Goal: Task Accomplishment & Management: Complete application form

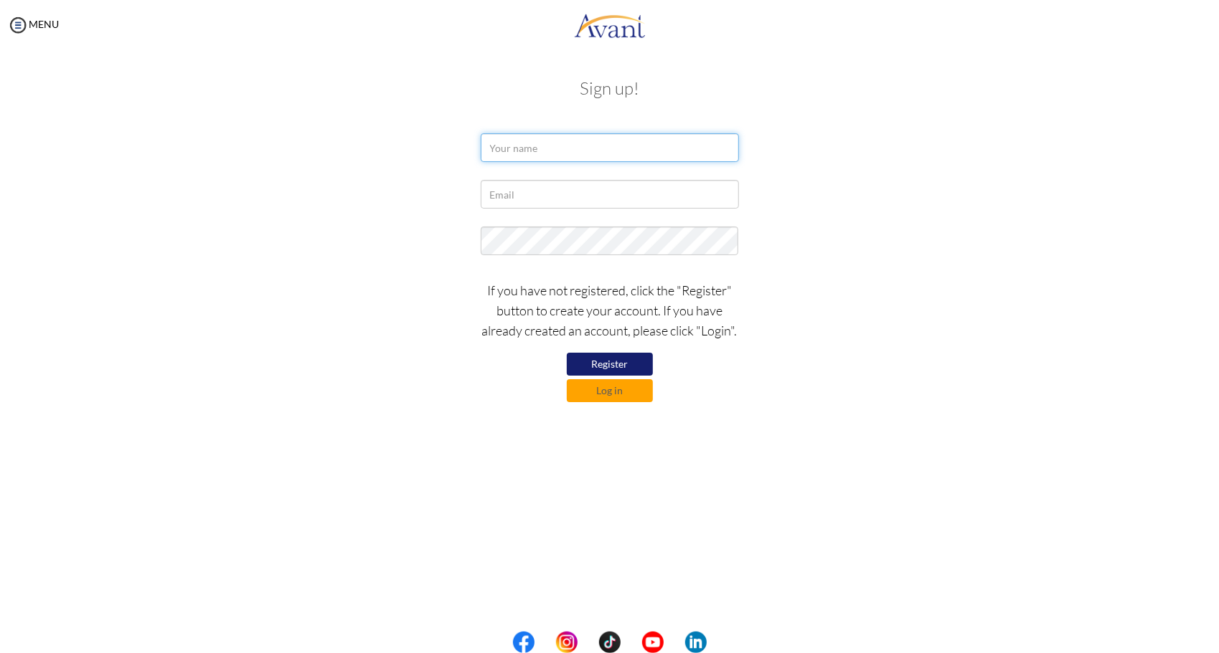
click at [505, 149] on input "text" at bounding box center [610, 147] width 258 height 29
type input "[PERSON_NAME]"
click at [543, 201] on input "text" at bounding box center [610, 194] width 258 height 29
type input "[EMAIL_ADDRESS][DOMAIN_NAME]"
click at [617, 370] on button "Register" at bounding box center [610, 364] width 86 height 23
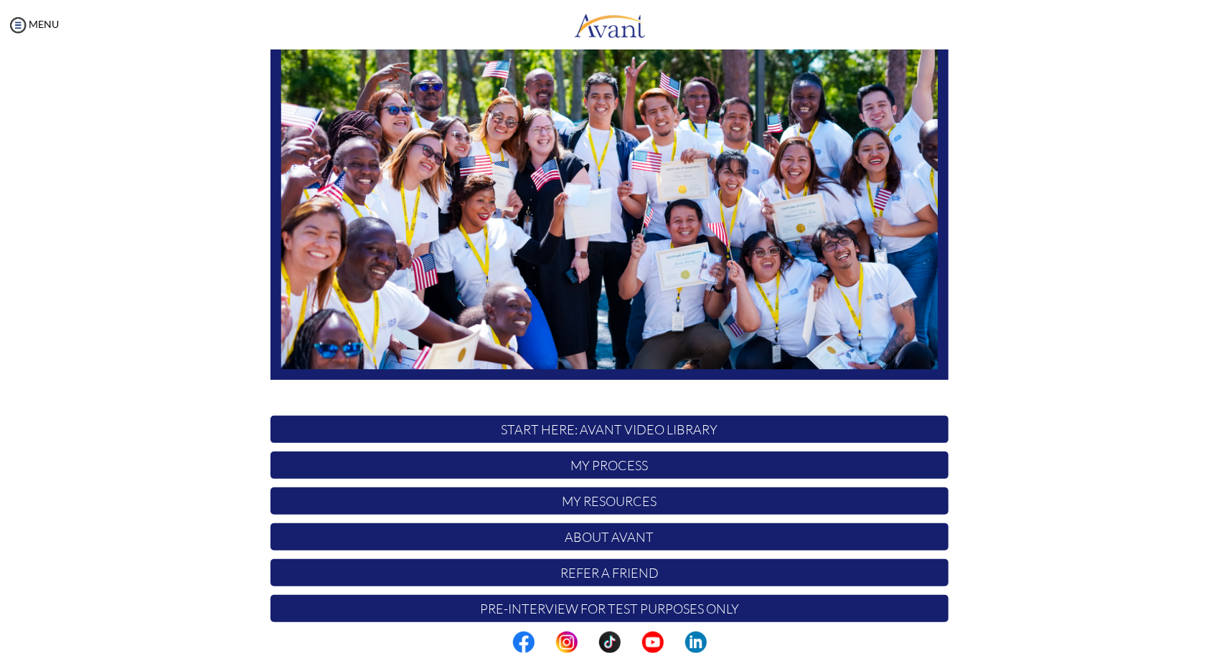
scroll to position [143, 0]
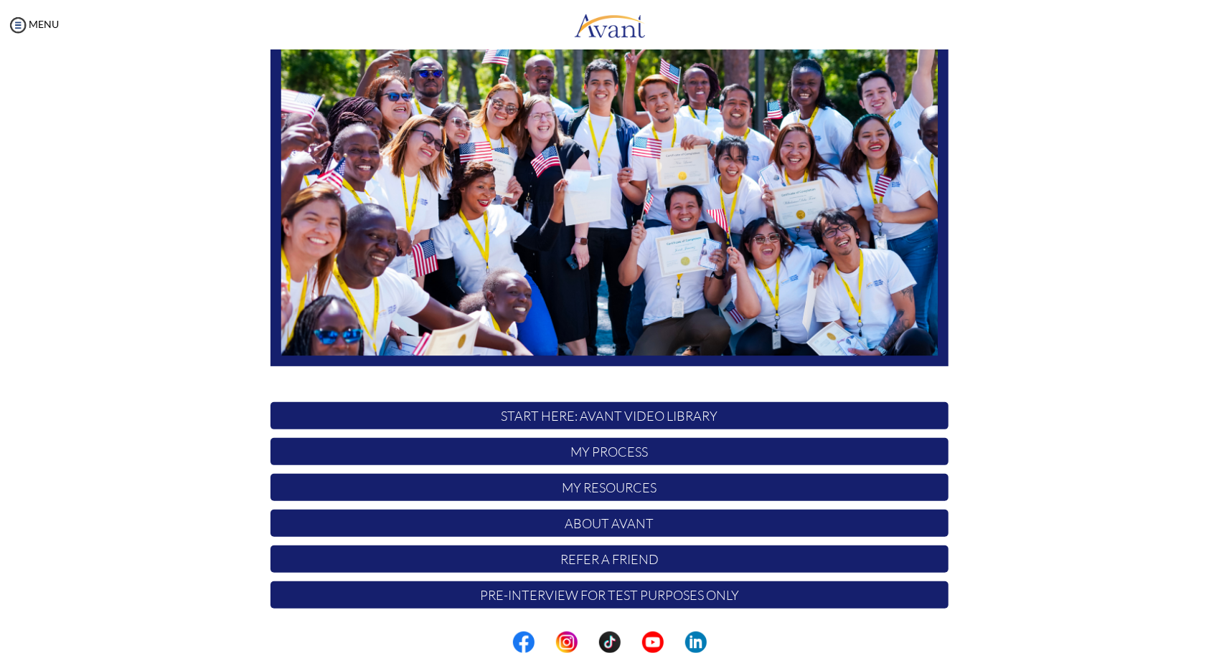
click at [602, 178] on img at bounding box center [609, 177] width 678 height 382
click at [549, 418] on p "START HERE: Avant Video Library" at bounding box center [609, 415] width 678 height 27
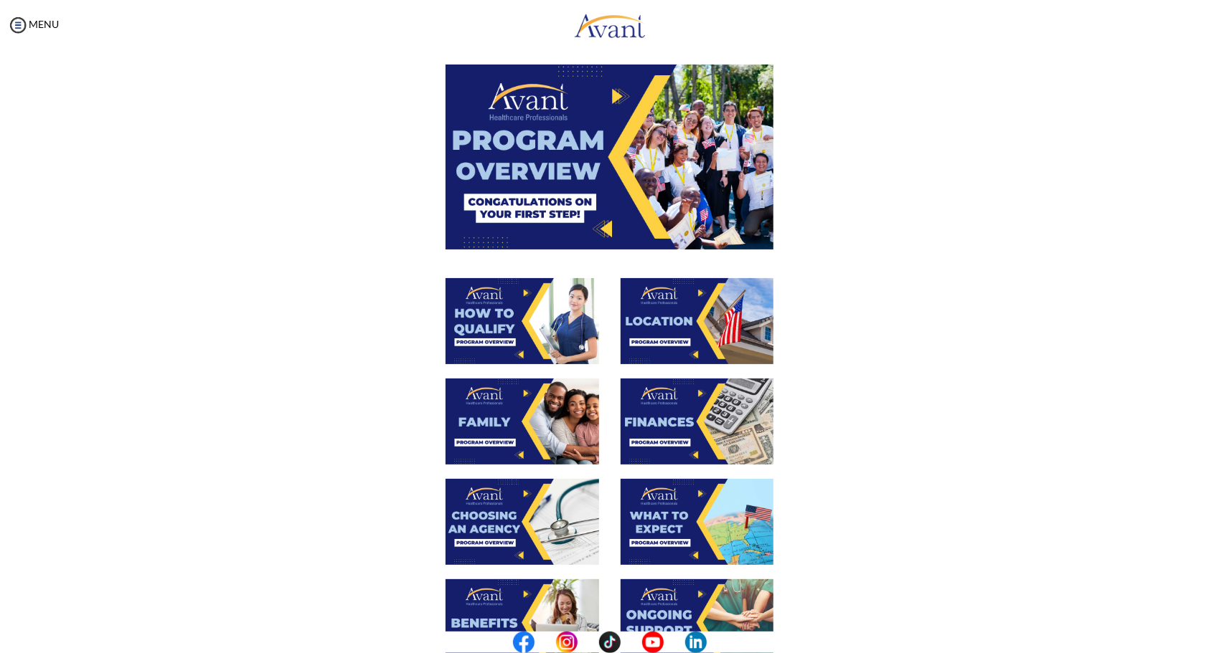
scroll to position [0, 0]
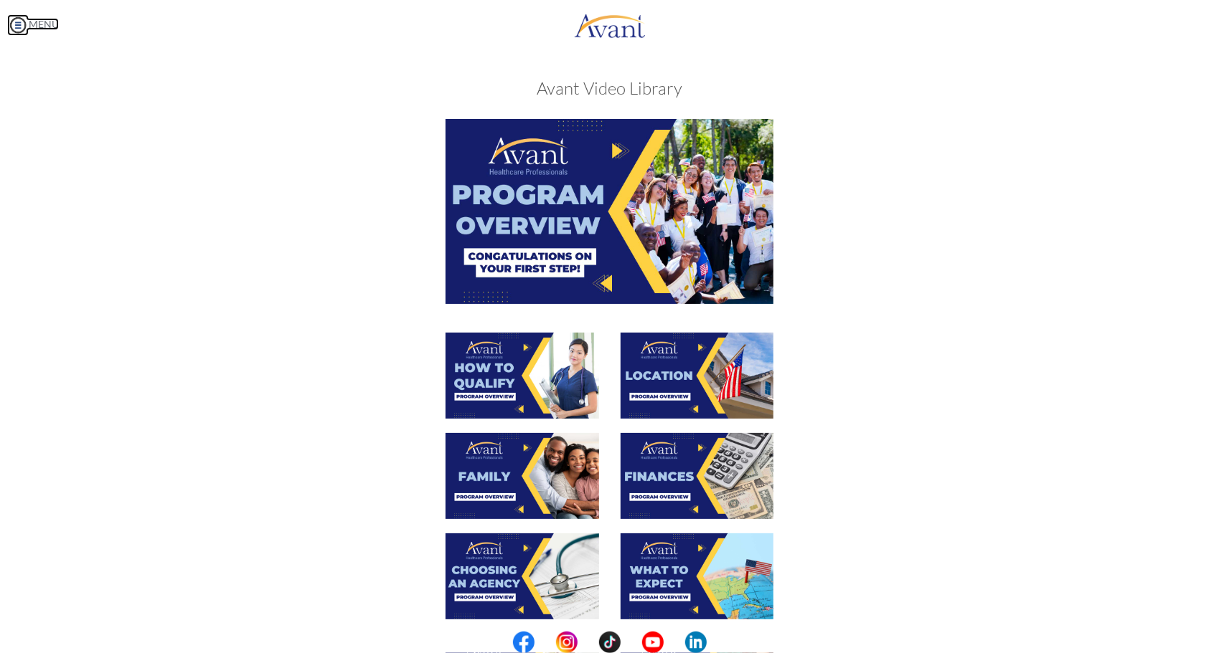
click at [38, 20] on link "MENU" at bounding box center [33, 24] width 52 height 12
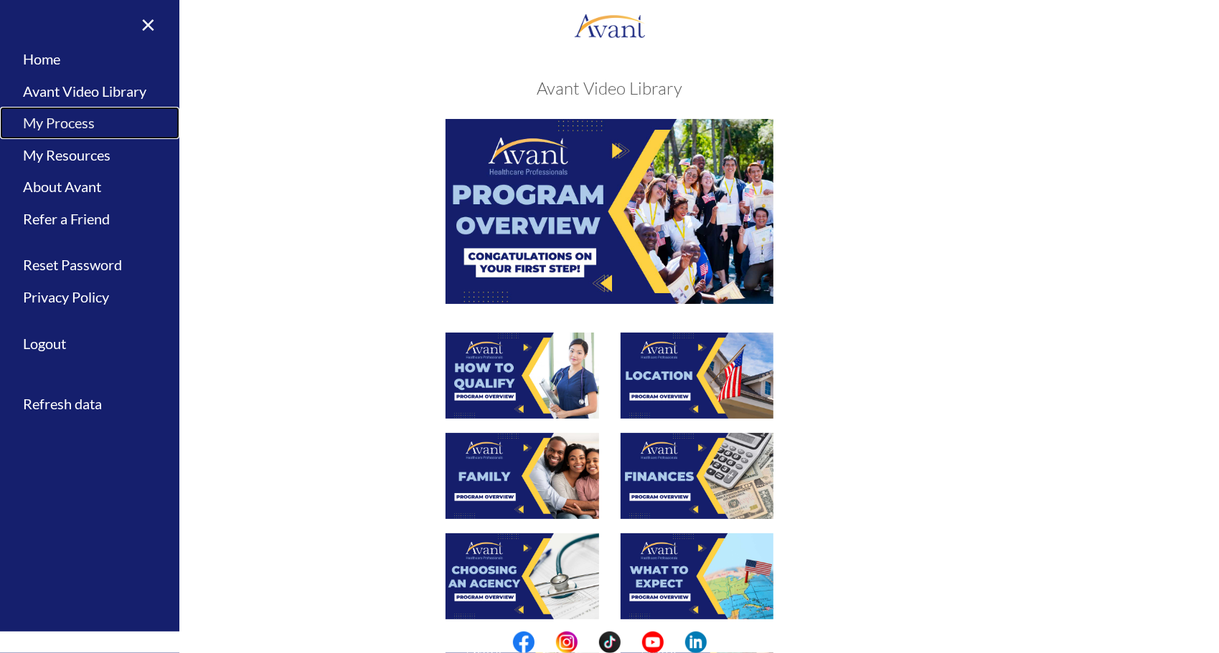
click at [57, 122] on link "My Process" at bounding box center [89, 123] width 179 height 32
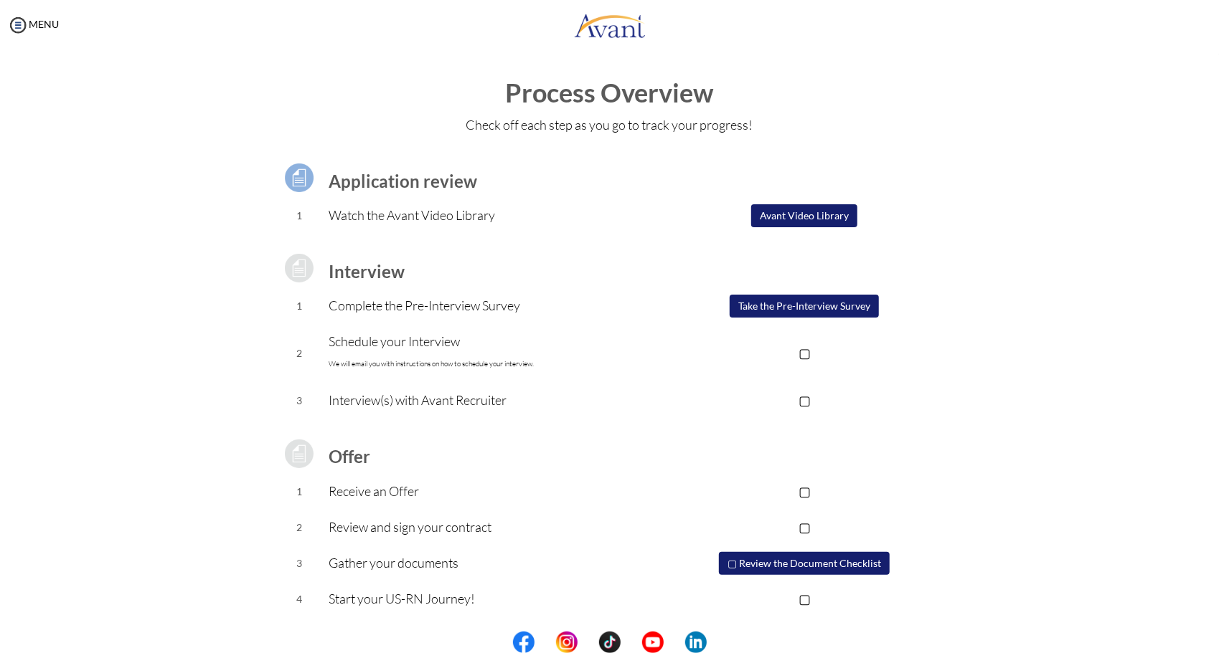
click at [820, 214] on button "Avant Video Library" at bounding box center [804, 215] width 106 height 23
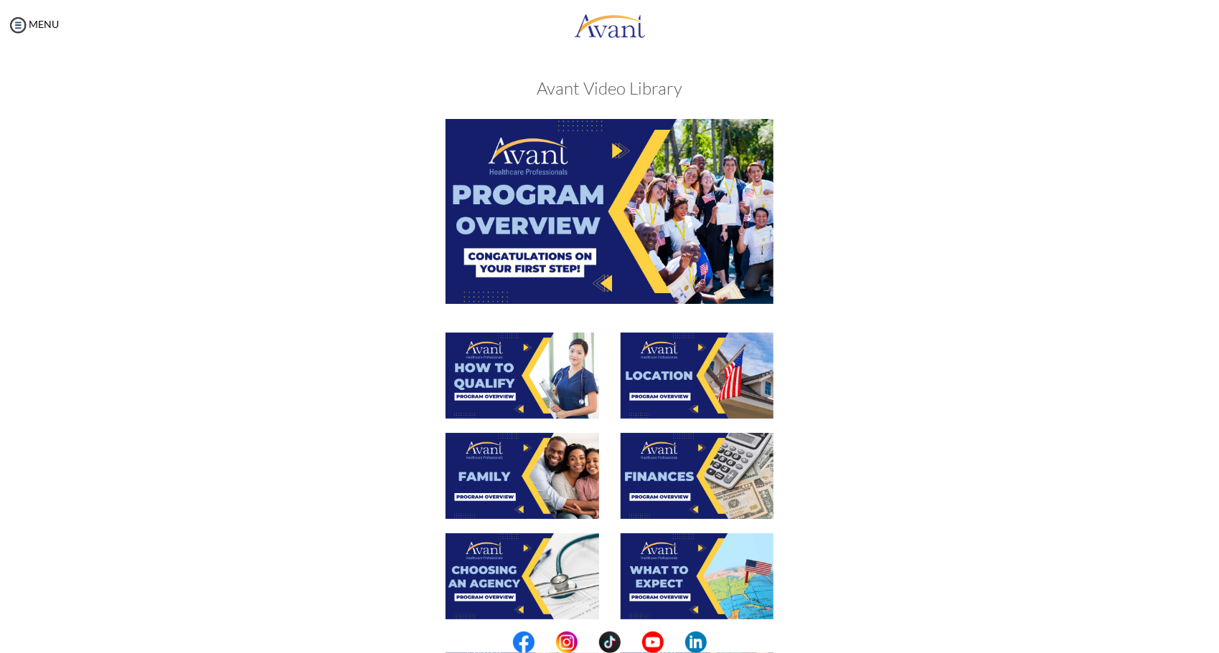
click at [567, 211] on img at bounding box center [609, 211] width 328 height 184
